Goal: Task Accomplishment & Management: Manage account settings

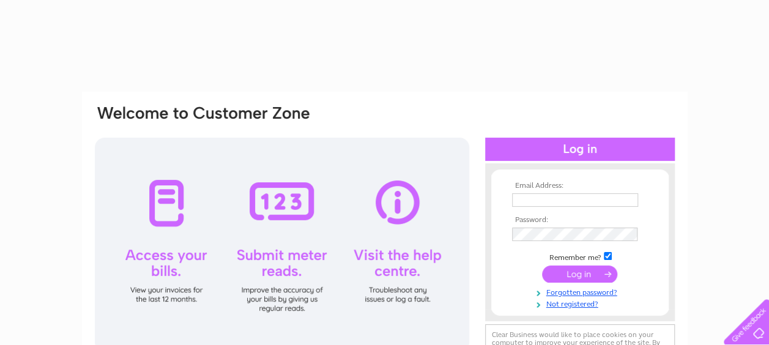
type input "[EMAIL_ADDRESS][DOMAIN_NAME]"
click at [559, 275] on input "submit" at bounding box center [579, 274] width 75 height 17
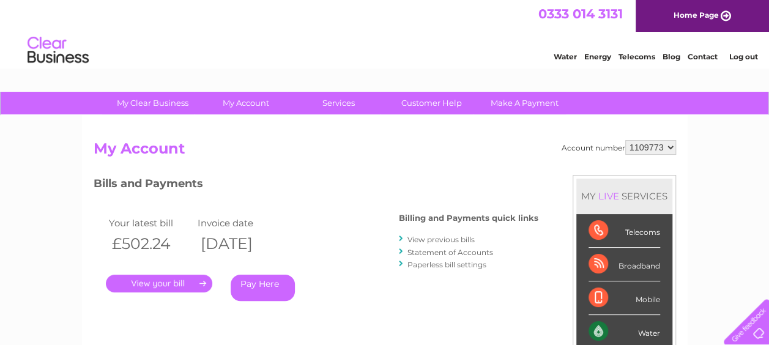
click at [469, 249] on link "Statement of Accounts" at bounding box center [451, 252] width 86 height 9
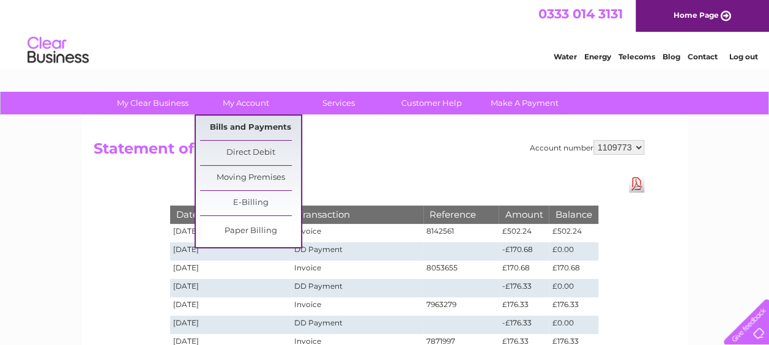
click at [265, 133] on link "Bills and Payments" at bounding box center [250, 128] width 101 height 24
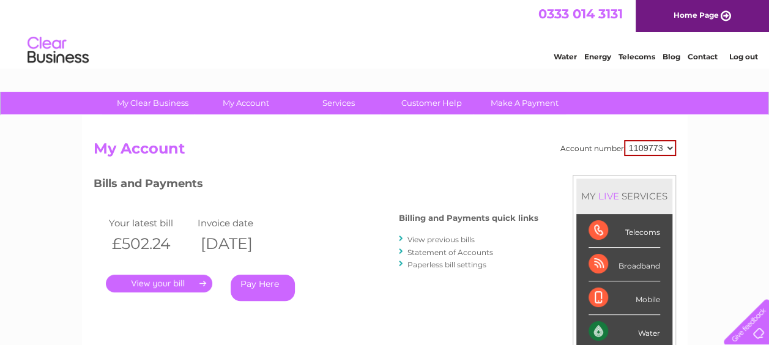
scroll to position [61, 0]
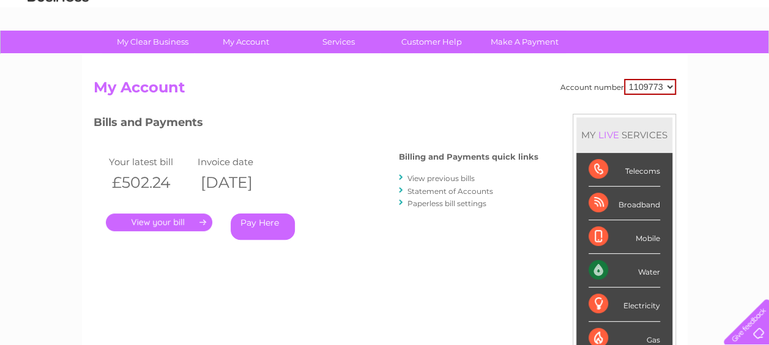
click at [438, 191] on link "Statement of Accounts" at bounding box center [451, 191] width 86 height 9
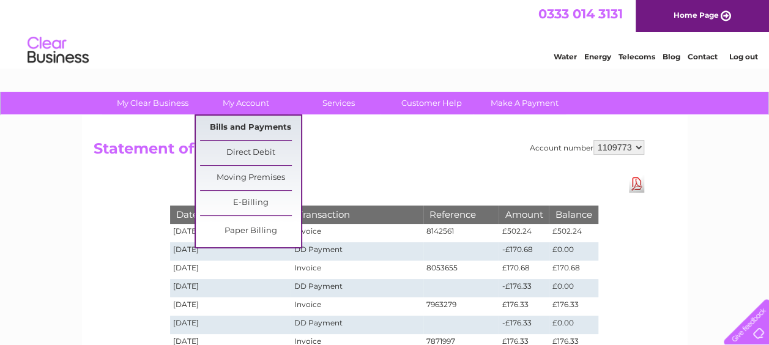
click at [261, 129] on link "Bills and Payments" at bounding box center [250, 128] width 101 height 24
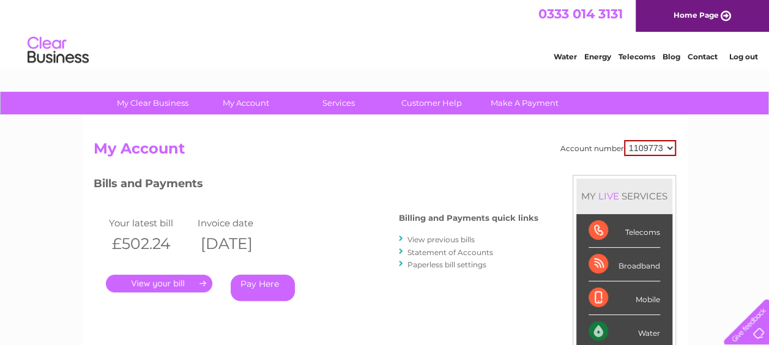
click at [157, 284] on link "." at bounding box center [159, 284] width 107 height 18
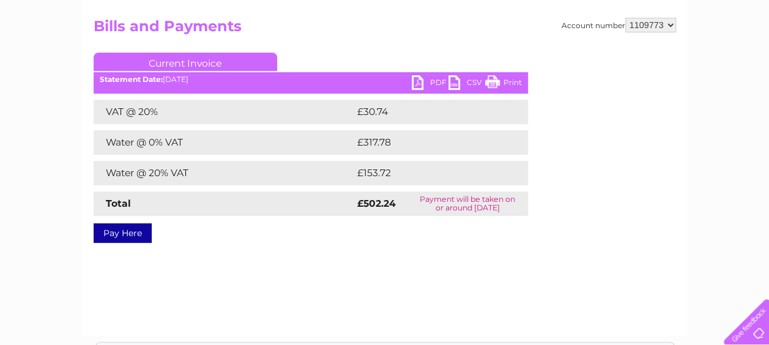
scroll to position [61, 0]
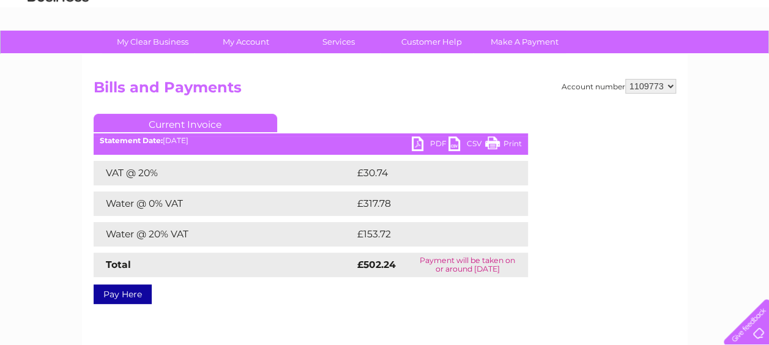
click at [435, 142] on link "PDF" at bounding box center [430, 146] width 37 height 18
